Goal: Task Accomplishment & Management: Complete application form

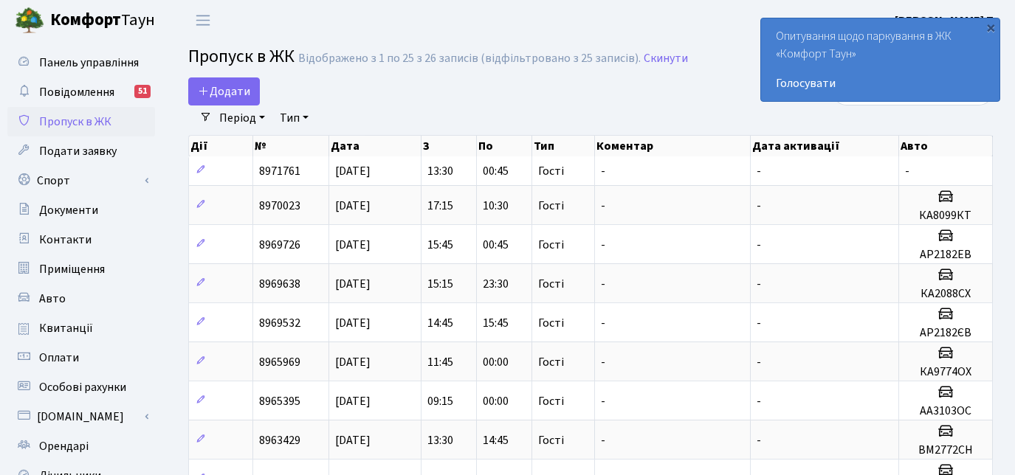
select select "25"
click at [240, 92] on span "Додати" at bounding box center [224, 91] width 52 height 16
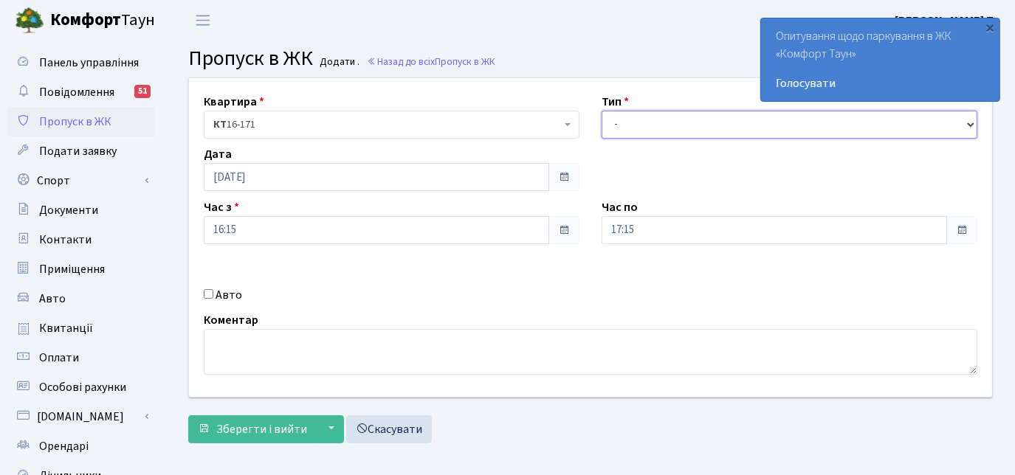
click at [655, 119] on select "- Доставка Таксі Гості Сервіс" at bounding box center [790, 125] width 376 height 28
click at [744, 127] on select "- Доставка Таксі Гості Сервіс" at bounding box center [790, 125] width 376 height 28
click at [737, 126] on select "- Доставка Таксі Гості Сервіс" at bounding box center [790, 125] width 376 height 28
select select "3"
click at [602, 111] on select "- Доставка Таксі Гості Сервіс" at bounding box center [790, 125] width 376 height 28
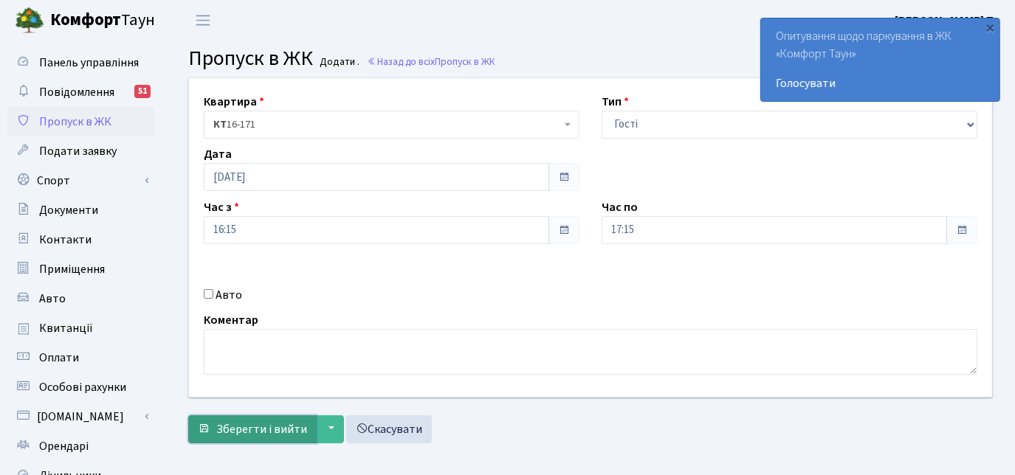
click at [232, 430] on span "Зберегти і вийти" at bounding box center [261, 430] width 91 height 16
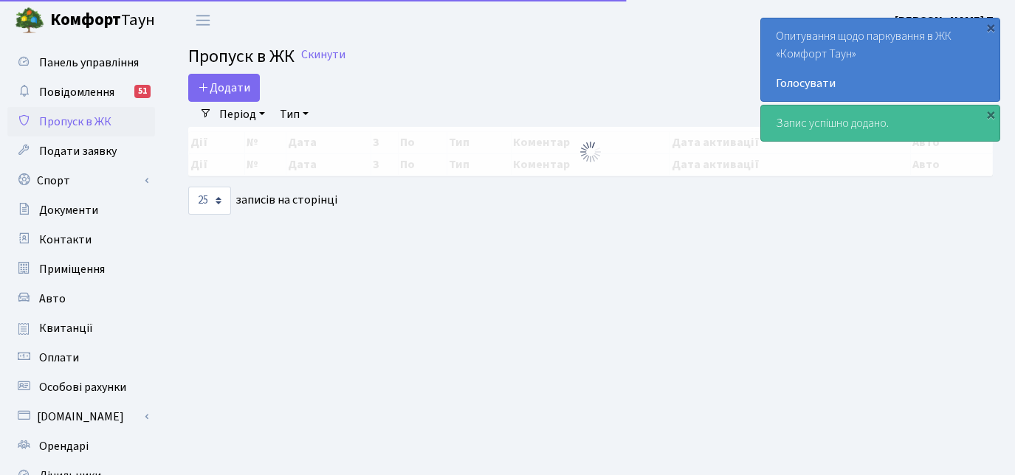
select select "25"
